Goal: Information Seeking & Learning: Learn about a topic

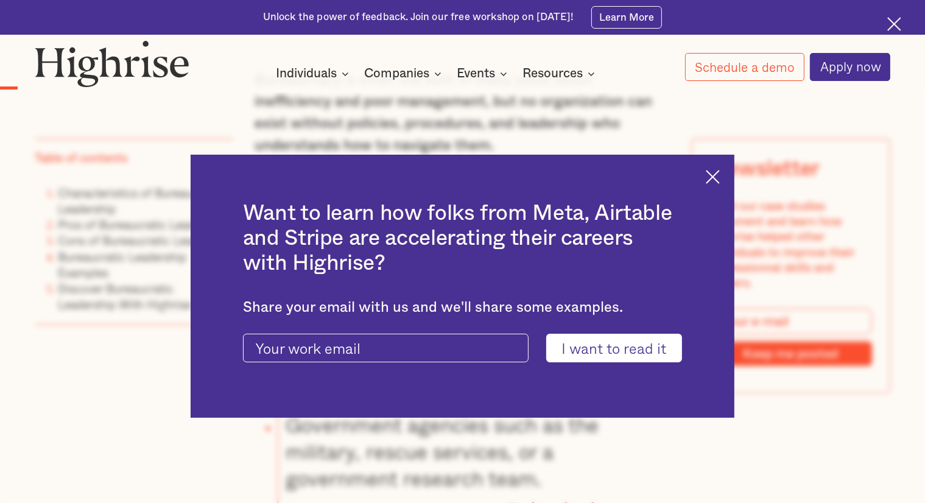
scroll to position [906, 0]
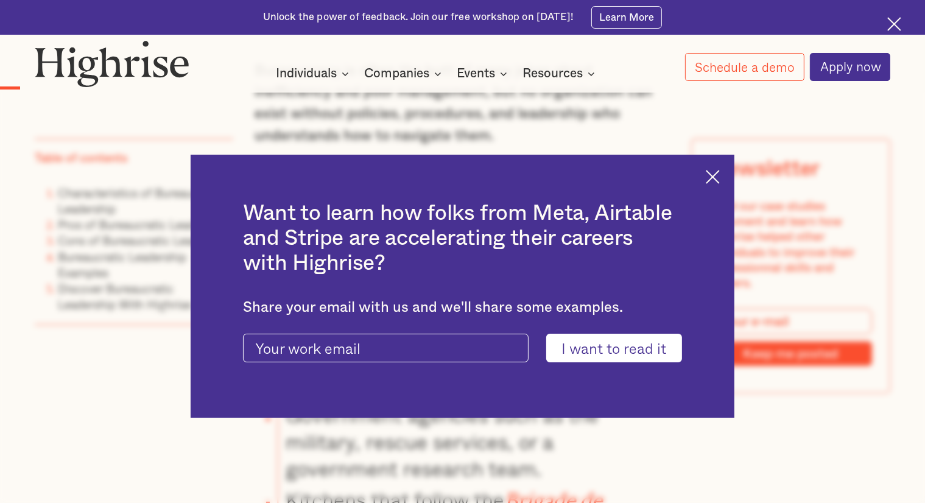
click at [718, 178] on img at bounding box center [712, 177] width 14 height 14
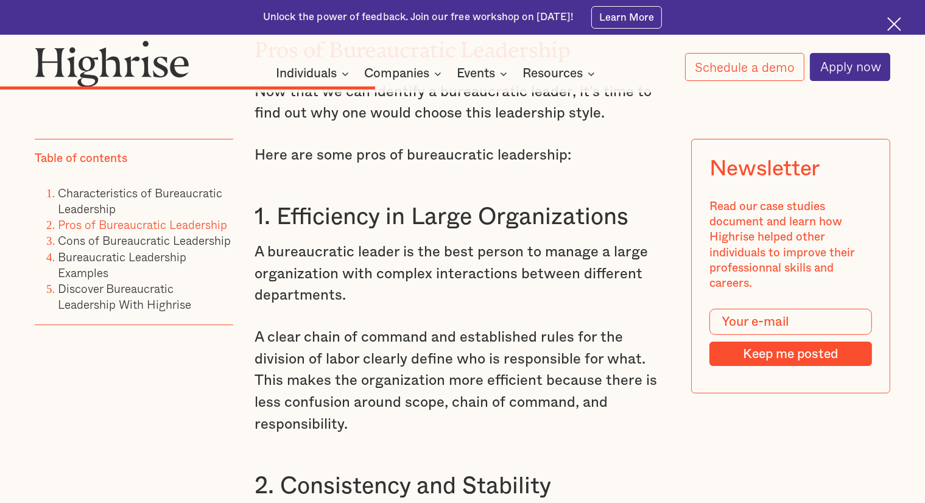
scroll to position [4621, 0]
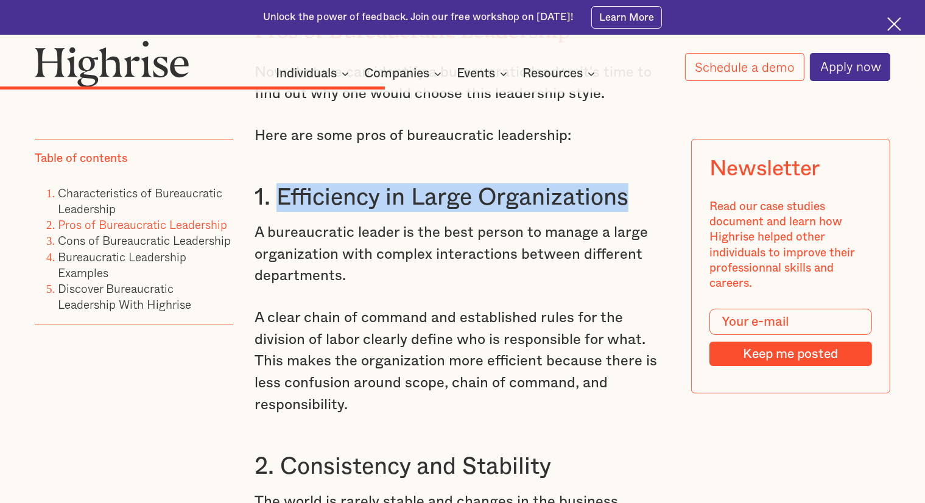
drag, startPoint x: 278, startPoint y: 229, endPoint x: 628, endPoint y: 229, distance: 350.0
click at [628, 212] on h3 "1. Efficiency in Large Organizations" at bounding box center [461, 197] width 415 height 29
copy h3 "Efficiency in Large Organizations"
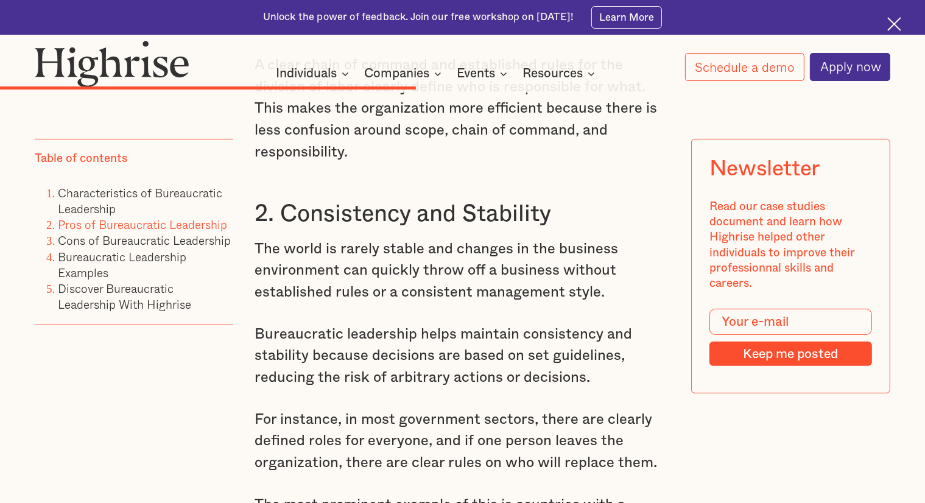
scroll to position [4951, 0]
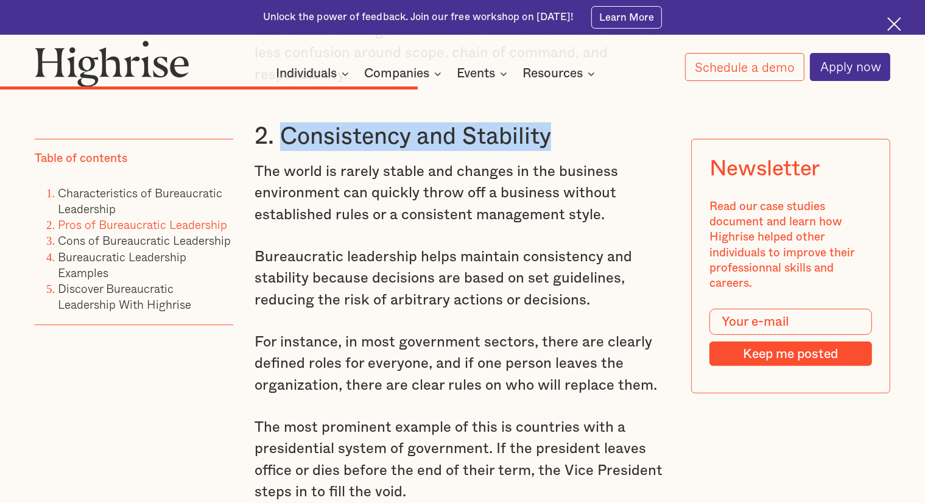
drag, startPoint x: 548, startPoint y: 180, endPoint x: 281, endPoint y: 177, distance: 266.6
click at [281, 151] on h3 "2. Consistency and Stability" at bounding box center [461, 136] width 415 height 29
copy h3 "Consistency and Stability"
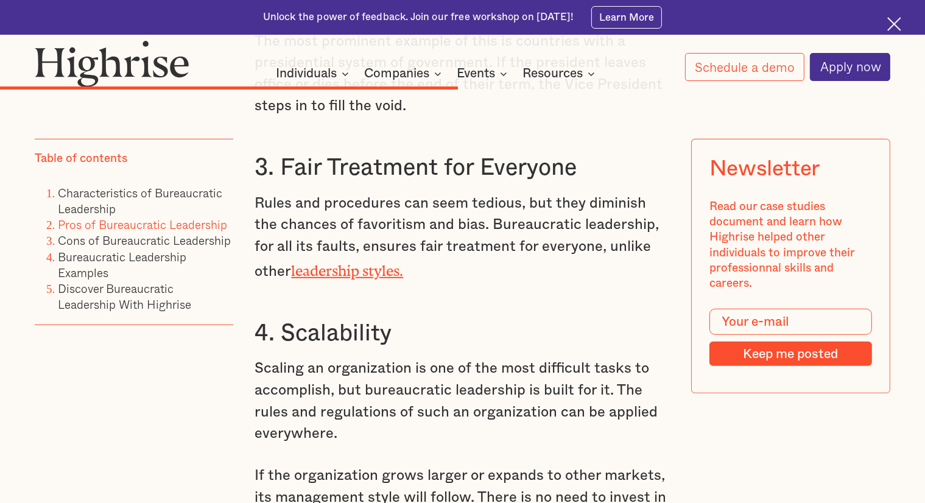
scroll to position [5386, 0]
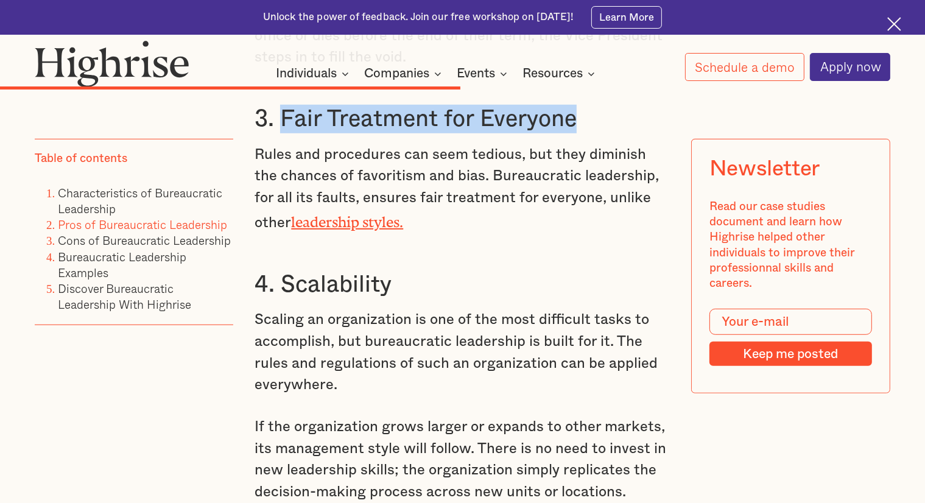
drag, startPoint x: 581, startPoint y: 158, endPoint x: 280, endPoint y: 155, distance: 300.7
click at [280, 133] on h3 "3. Fair Treatment for Everyone" at bounding box center [461, 119] width 415 height 29
copy h3 "Fair Treatment for Everyone"
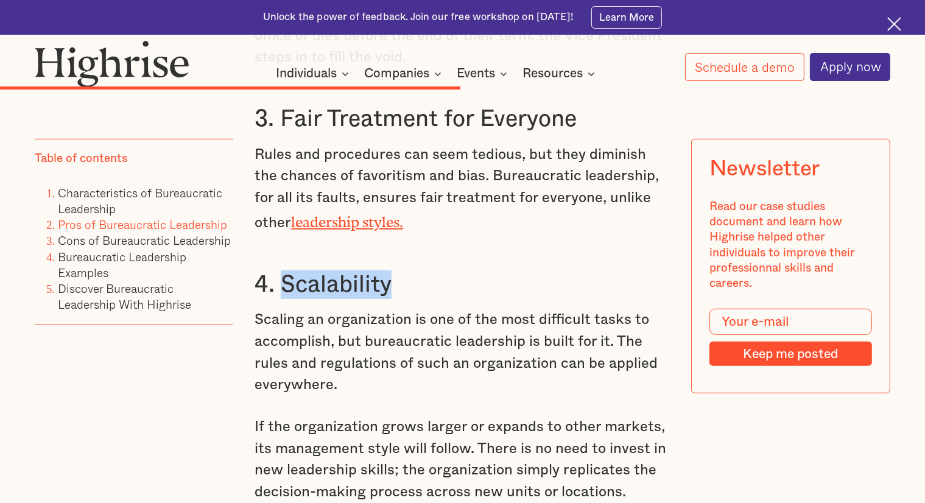
drag, startPoint x: 388, startPoint y: 324, endPoint x: 284, endPoint y: 331, distance: 104.3
click at [284, 299] on h3 "4. Scalability" at bounding box center [461, 284] width 415 height 29
copy h3 "Scalability"
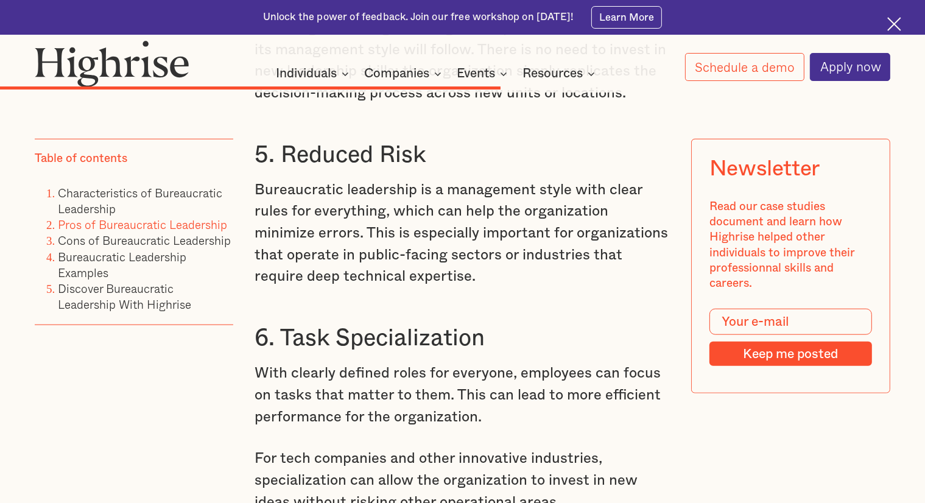
scroll to position [5794, 0]
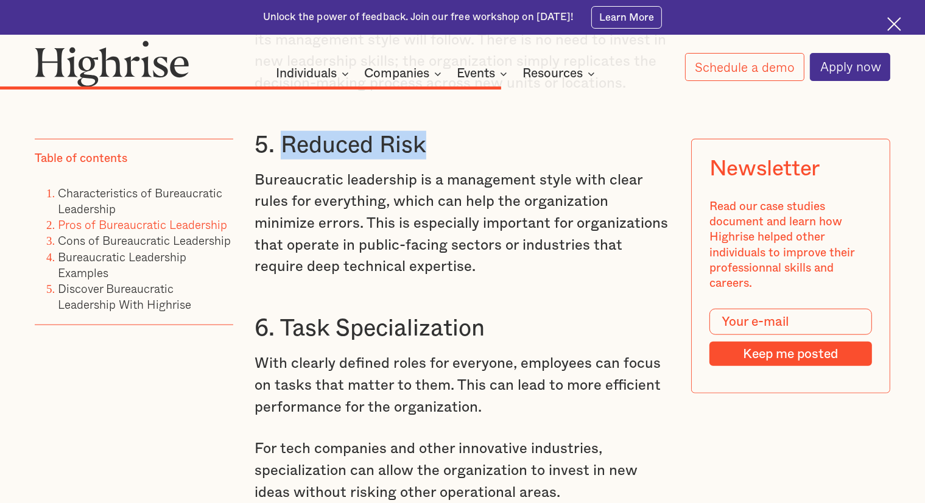
drag, startPoint x: 426, startPoint y: 189, endPoint x: 284, endPoint y: 187, distance: 142.4
click at [284, 159] on h3 "5. Reduced Risk" at bounding box center [461, 145] width 415 height 29
copy h3 "Reduced Risk"
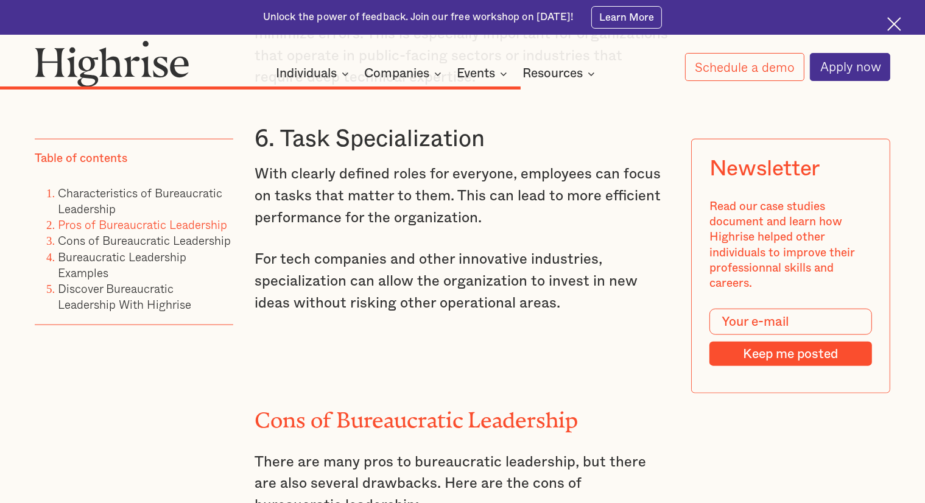
scroll to position [5979, 0]
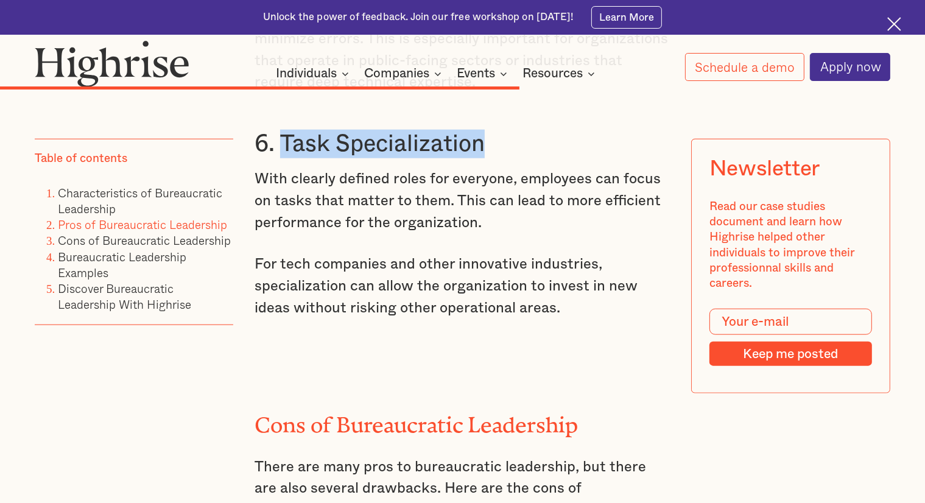
drag, startPoint x: 491, startPoint y: 191, endPoint x: 282, endPoint y: 189, distance: 208.2
click at [282, 158] on h3 "6. Task Specialization" at bounding box center [461, 144] width 415 height 29
copy h3 "Task Specialization"
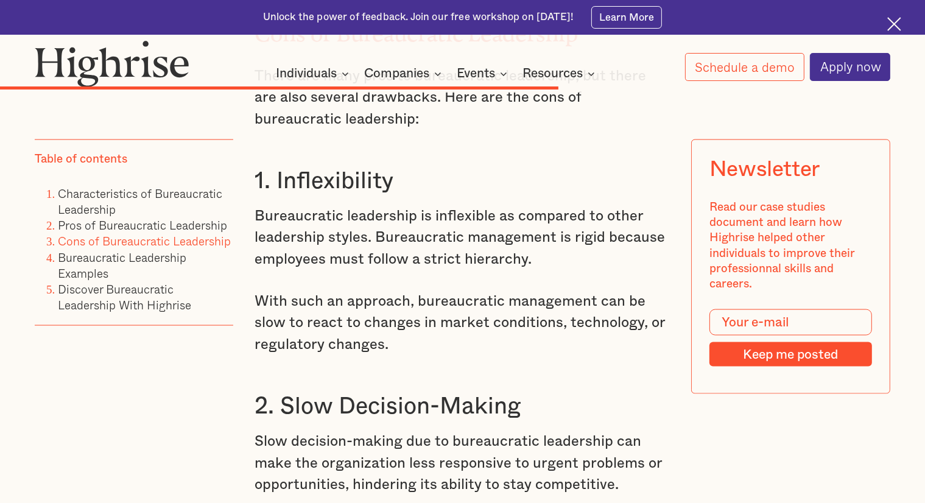
scroll to position [6382, 0]
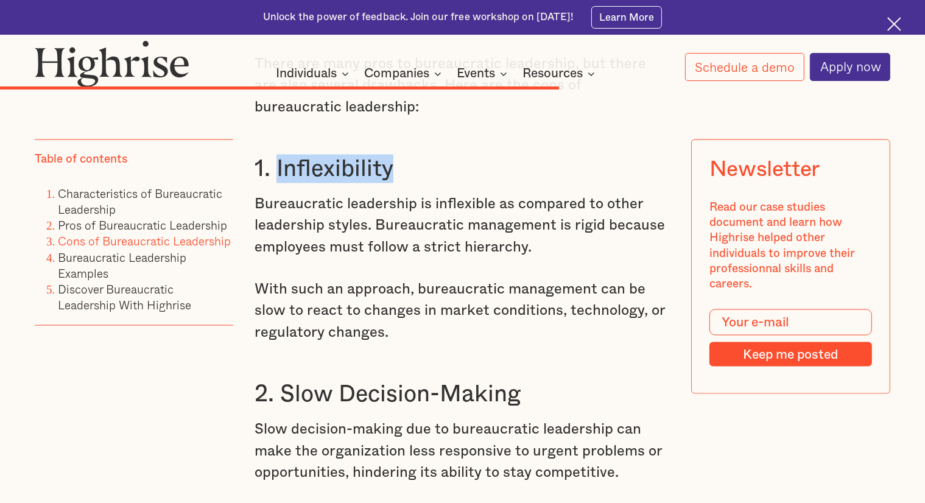
drag, startPoint x: 400, startPoint y: 220, endPoint x: 273, endPoint y: 217, distance: 126.6
click at [273, 183] on h3 "1. Inflexibility" at bounding box center [461, 169] width 415 height 29
copy h3 "Inflexibility"
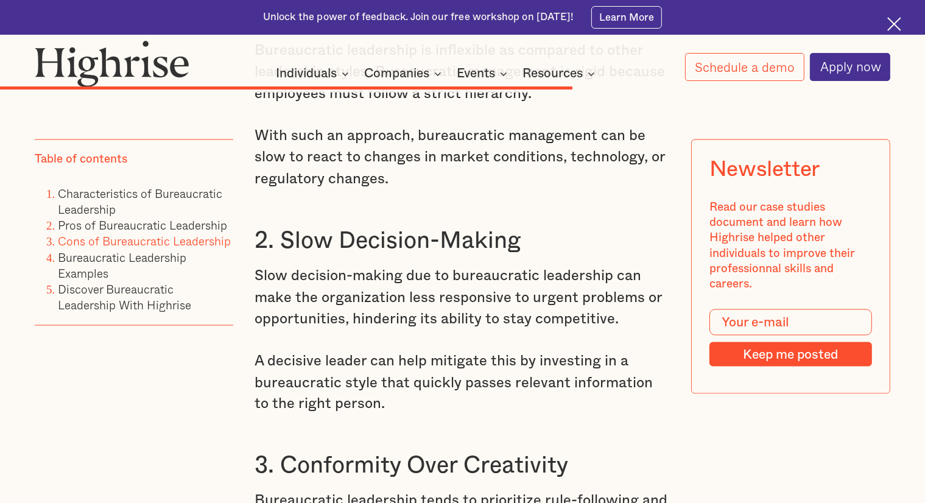
scroll to position [6537, 0]
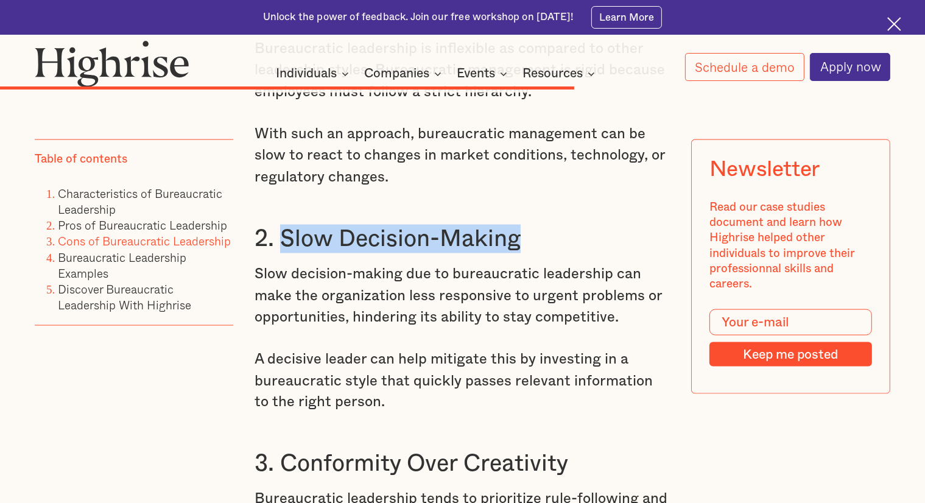
drag, startPoint x: 532, startPoint y: 299, endPoint x: 282, endPoint y: 307, distance: 249.7
click at [282, 253] on h3 "2. Slow Decision-Making" at bounding box center [461, 239] width 415 height 29
copy h3 "Slow Decision-Making"
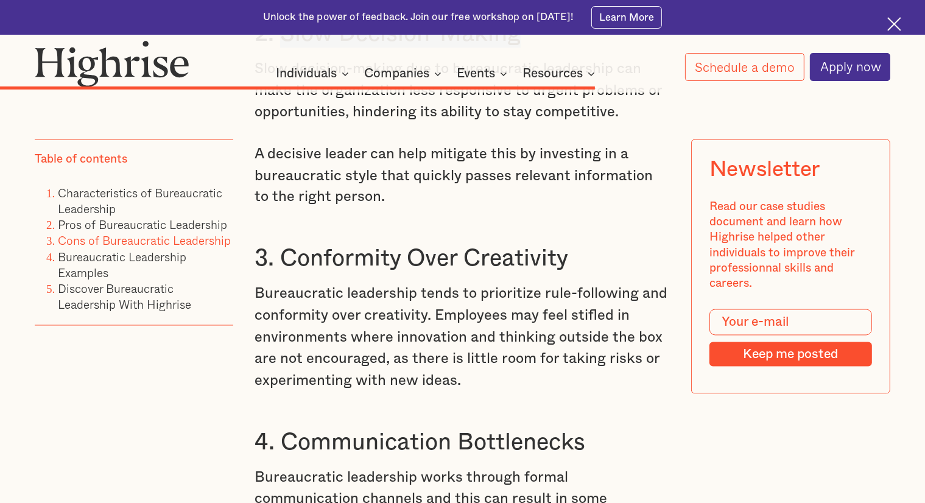
scroll to position [6744, 0]
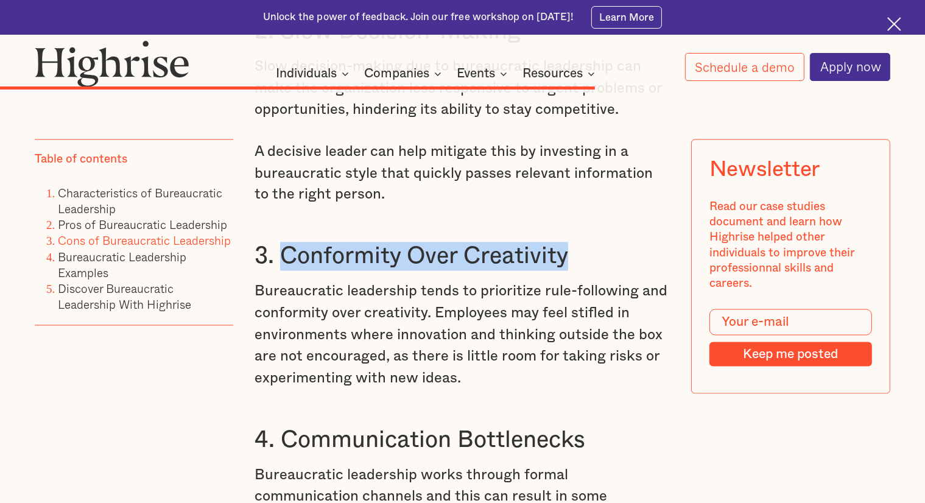
drag, startPoint x: 583, startPoint y: 310, endPoint x: 282, endPoint y: 307, distance: 300.1
click at [282, 271] on h3 "3. Conformity Over Creativity" at bounding box center [461, 256] width 415 height 29
copy h3 "Conformity Over Creativity"
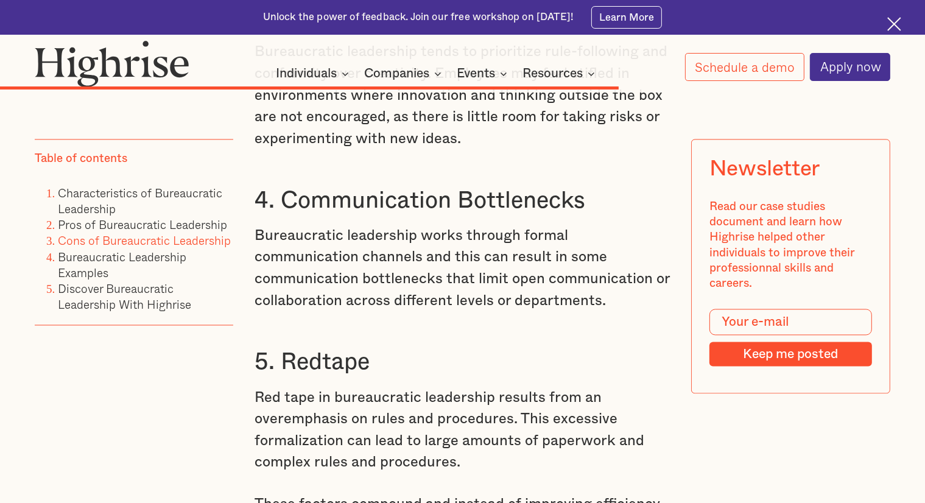
scroll to position [6985, 0]
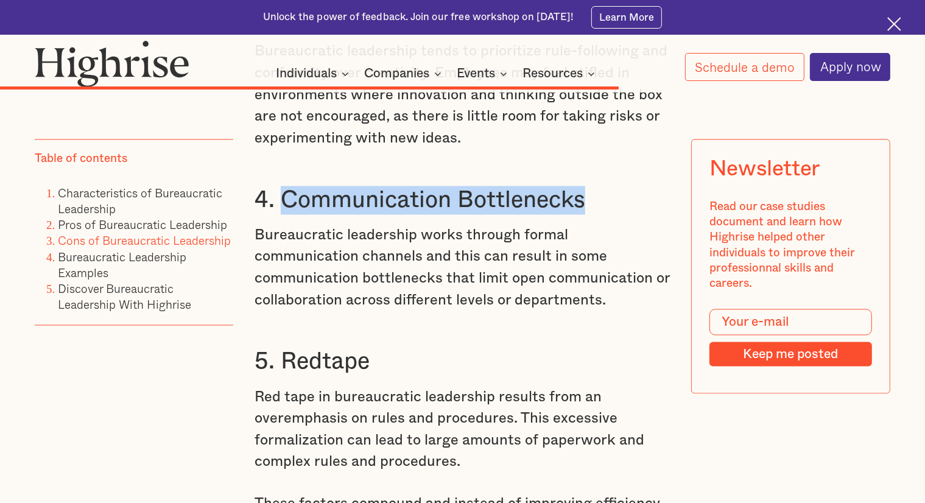
drag, startPoint x: 597, startPoint y: 262, endPoint x: 281, endPoint y: 262, distance: 315.9
click at [281, 214] on h3 "4. Communication Bottlenecks" at bounding box center [461, 200] width 415 height 29
copy h3 "Communication Bottlenecks"
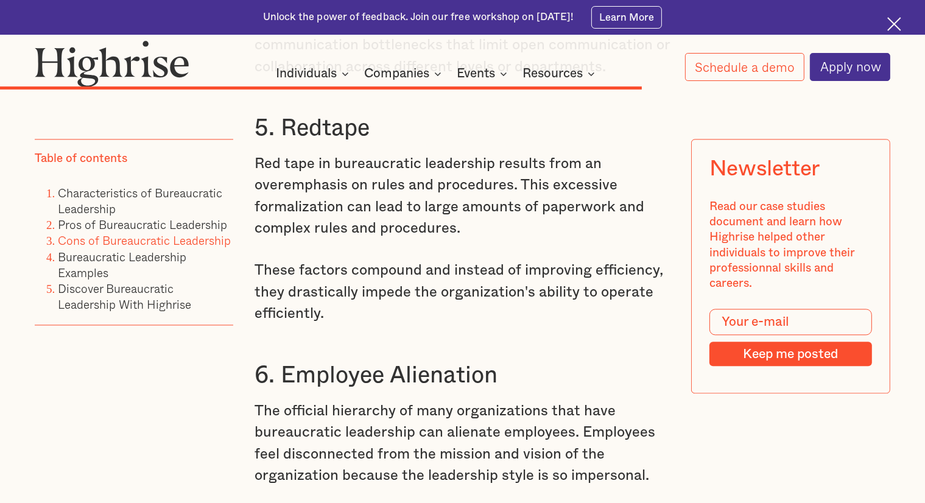
scroll to position [7219, 0]
drag, startPoint x: 373, startPoint y: 186, endPoint x: 285, endPoint y: 181, distance: 87.8
click at [285, 142] on h3 "5. Redtape" at bounding box center [461, 127] width 415 height 29
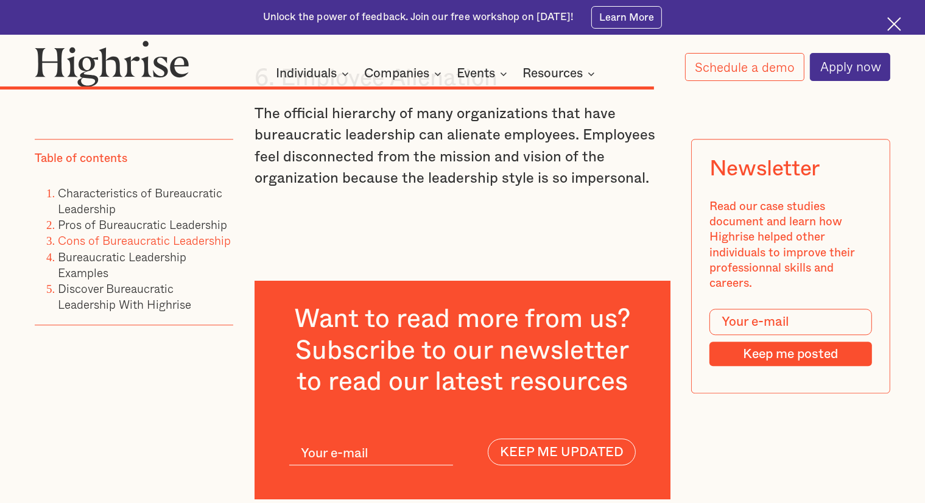
scroll to position [7516, 0]
drag, startPoint x: 517, startPoint y: 145, endPoint x: 282, endPoint y: 145, distance: 235.0
click at [282, 92] on h3 "6. Employee Alienation" at bounding box center [461, 77] width 415 height 29
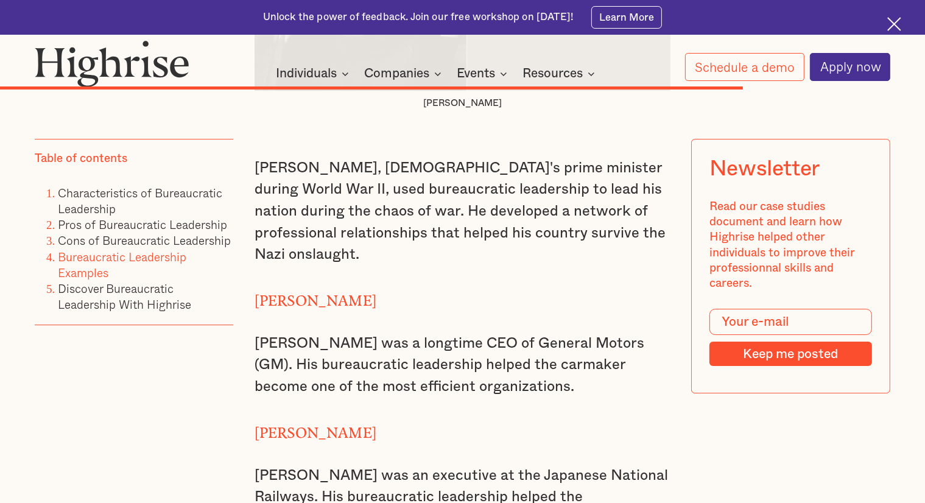
scroll to position [8434, 0]
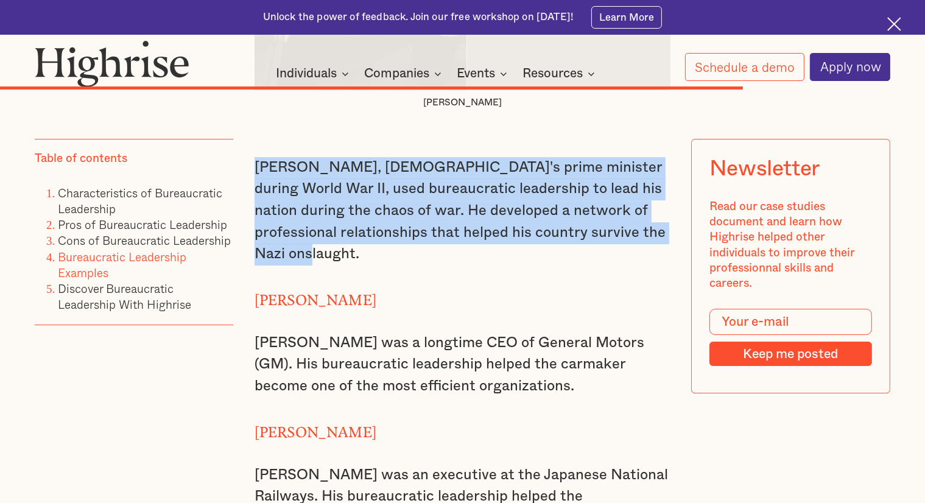
drag, startPoint x: 335, startPoint y: 329, endPoint x: 251, endPoint y: 230, distance: 130.0
